Goal: Find contact information: Find contact information

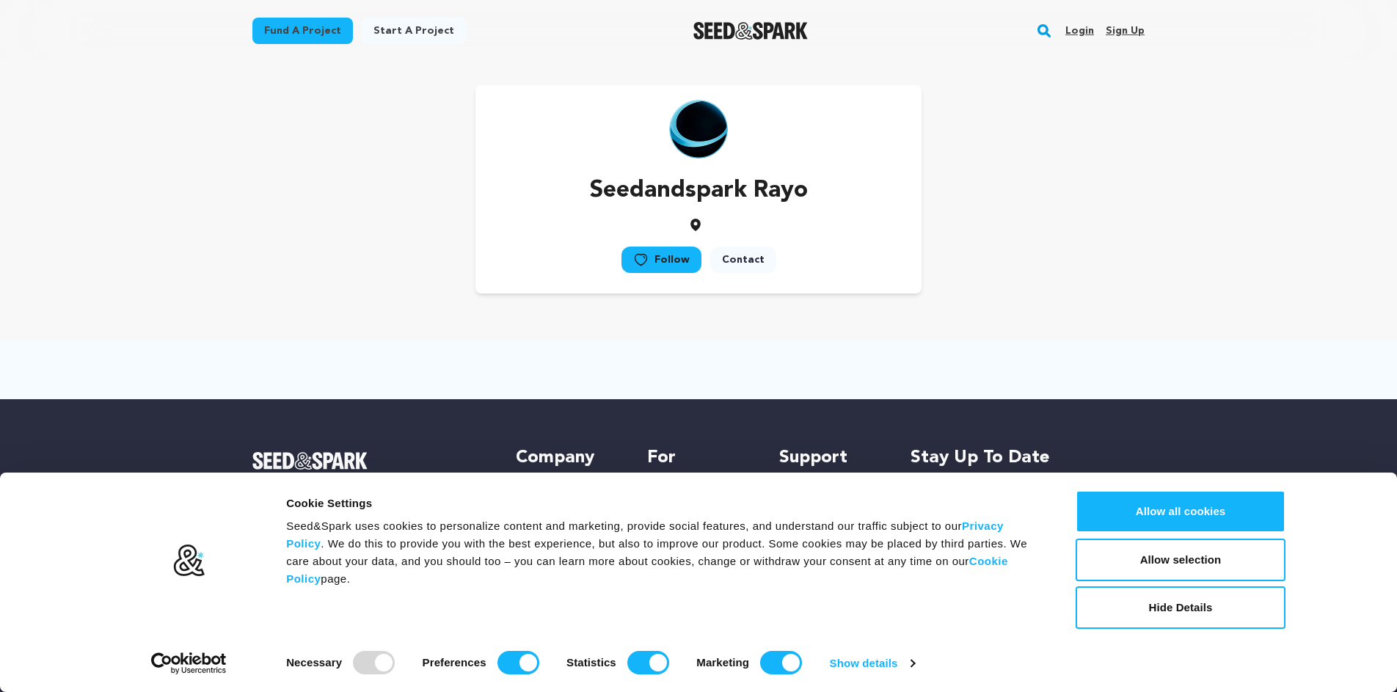
click at [753, 261] on link "Contact" at bounding box center [743, 259] width 66 height 26
click at [715, 190] on p "Seedandspark Rayo" at bounding box center [699, 190] width 218 height 35
